Goal: Task Accomplishment & Management: Manage account settings

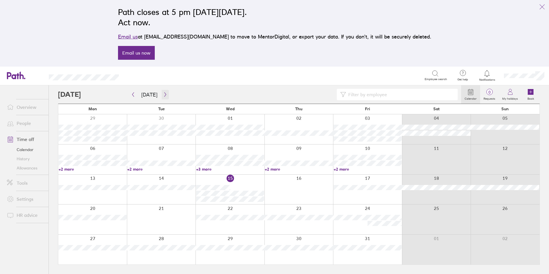
click at [165, 93] on icon "button" at bounding box center [165, 94] width 4 height 5
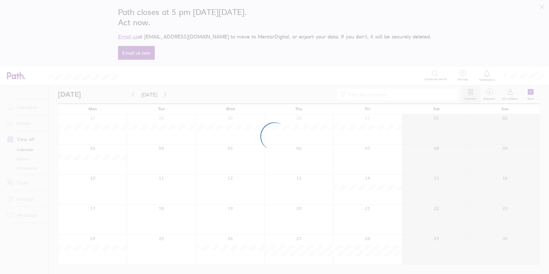
click at [163, 94] on div at bounding box center [274, 137] width 549 height 274
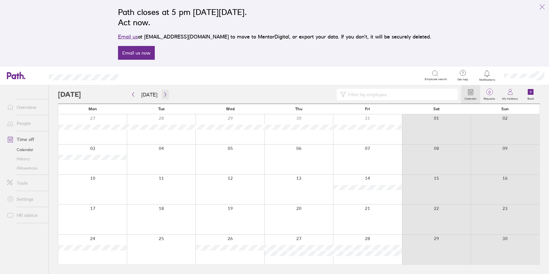
click at [163, 94] on icon "button" at bounding box center [165, 94] width 4 height 5
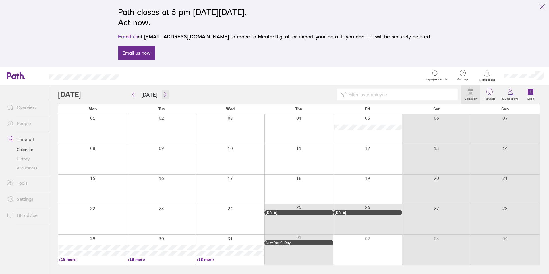
click at [164, 95] on icon "button" at bounding box center [165, 94] width 4 height 5
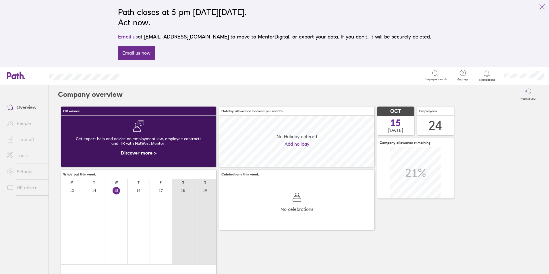
scroll to position [51, 51]
click at [28, 137] on link "Time off" at bounding box center [25, 138] width 46 height 11
